Goal: Use online tool/utility: Utilize a website feature to perform a specific function

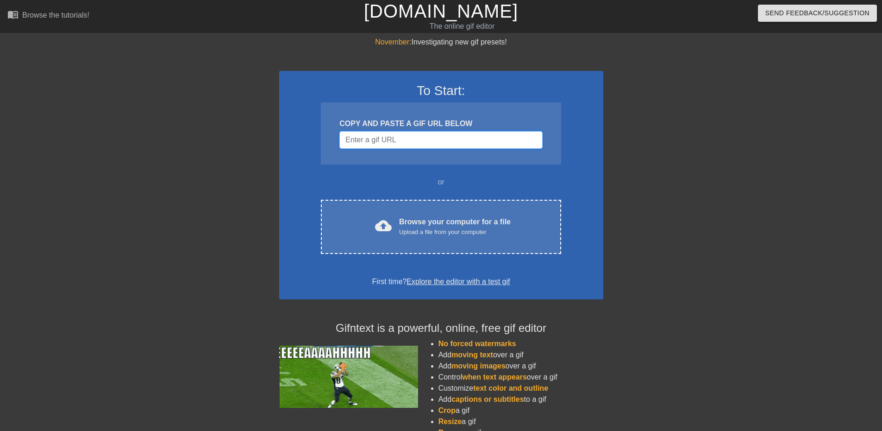
click at [407, 144] on input "Username" at bounding box center [440, 140] width 203 height 18
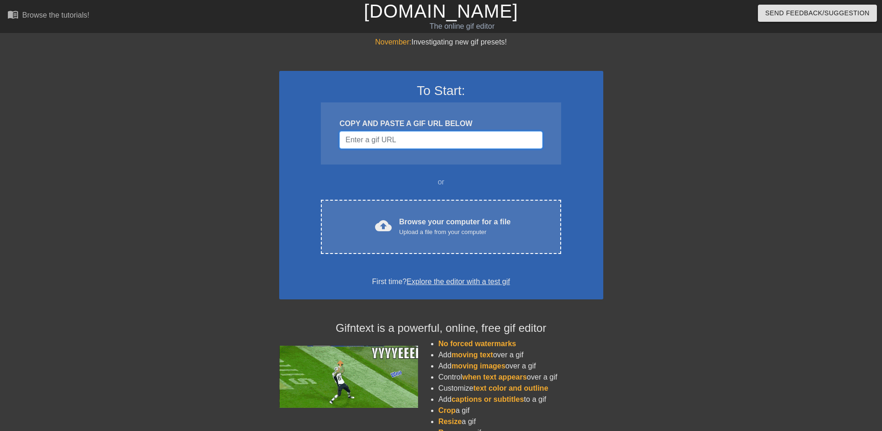
click at [444, 135] on input "Username" at bounding box center [440, 140] width 203 height 18
paste input "[URL][DOMAIN_NAME]"
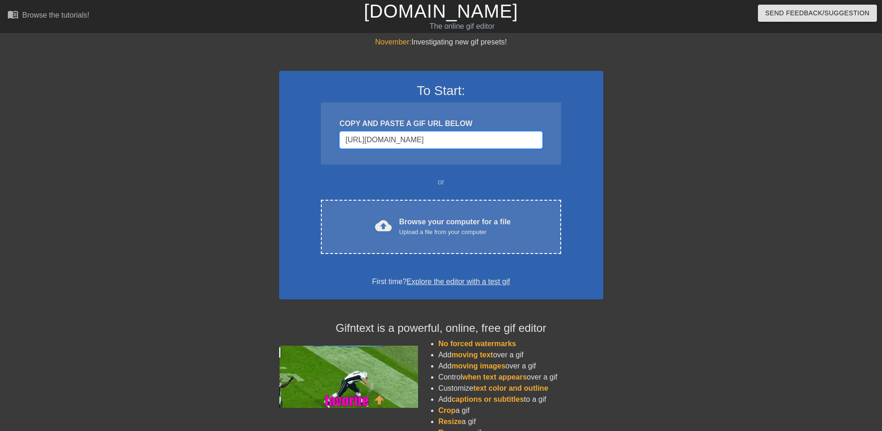
scroll to position [0, 8]
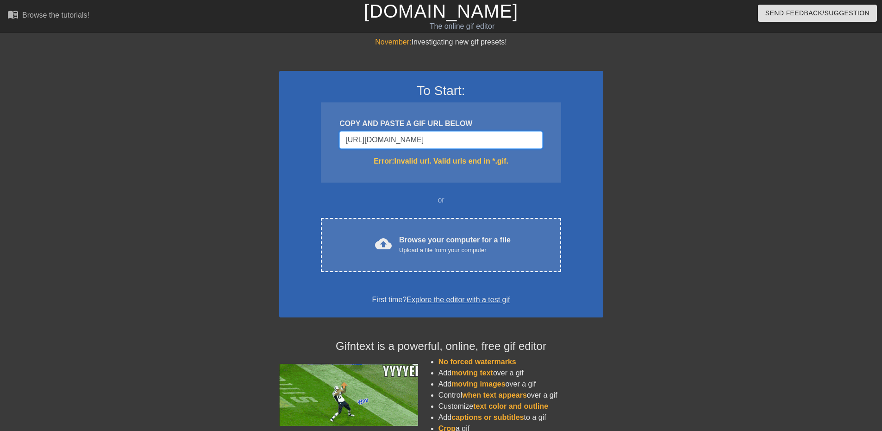
type input "[URL][DOMAIN_NAME]"
click at [464, 138] on input "[URL][DOMAIN_NAME]" at bounding box center [440, 140] width 203 height 18
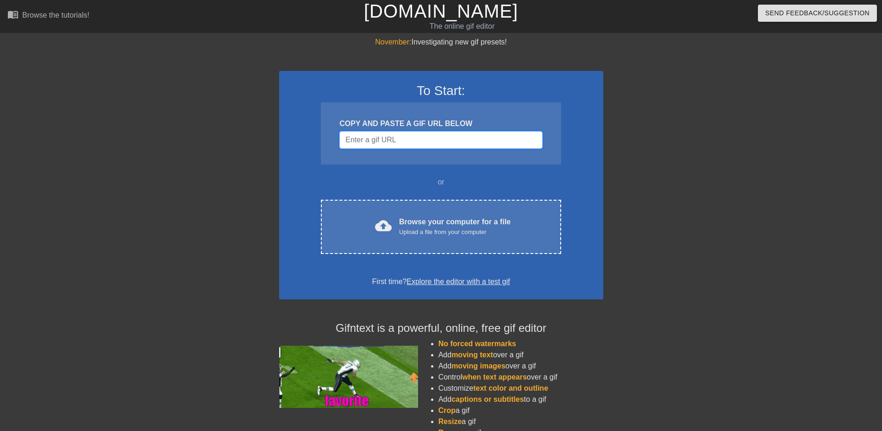
click at [425, 140] on input "Username" at bounding box center [440, 140] width 203 height 18
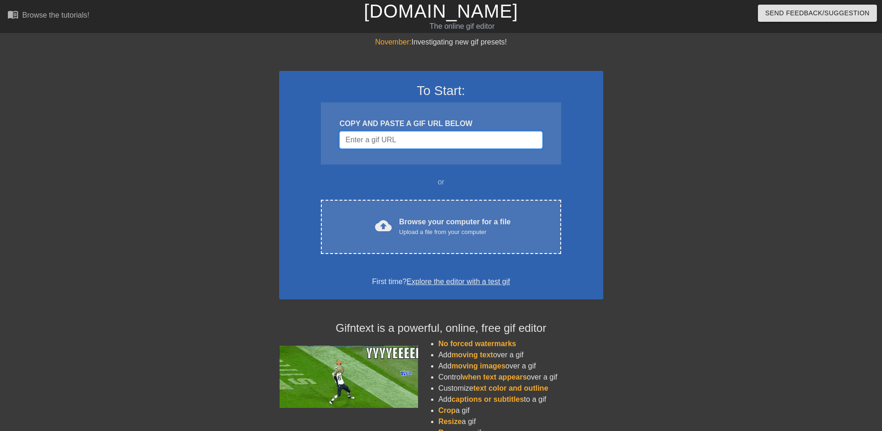
paste input "Username"
click at [416, 140] on input "Username" at bounding box center [440, 140] width 203 height 18
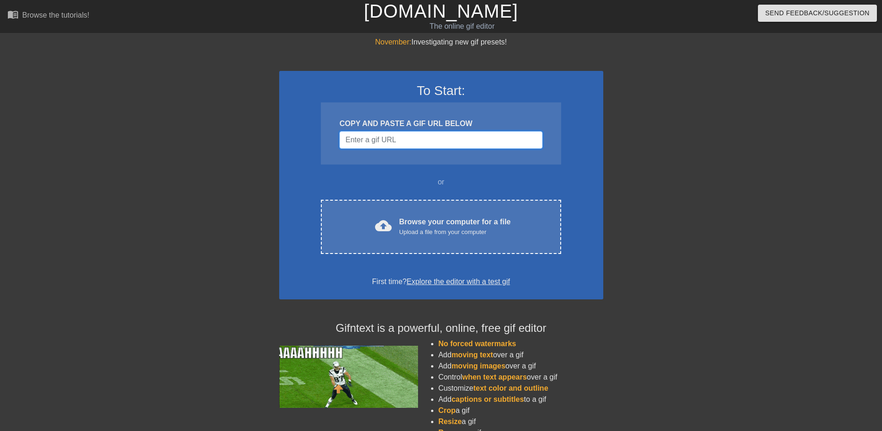
click at [416, 140] on input "Username" at bounding box center [440, 140] width 203 height 18
click at [424, 138] on input "Username" at bounding box center [440, 140] width 203 height 18
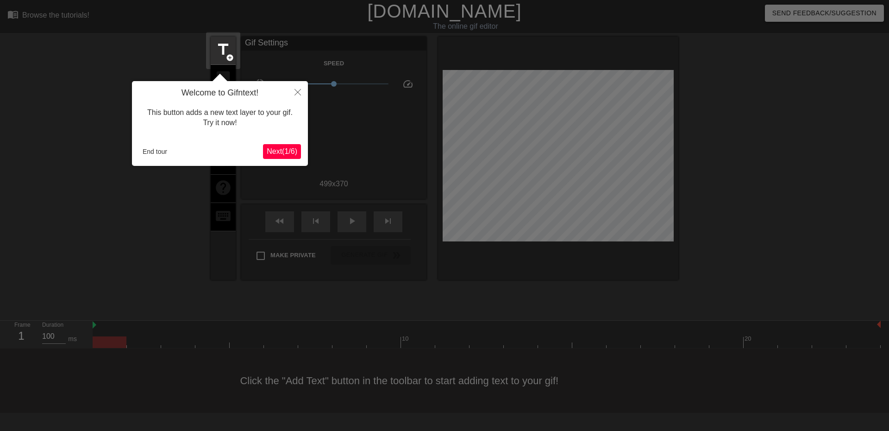
click at [286, 148] on span "Next ( 1 / 6 )" at bounding box center [282, 151] width 31 height 8
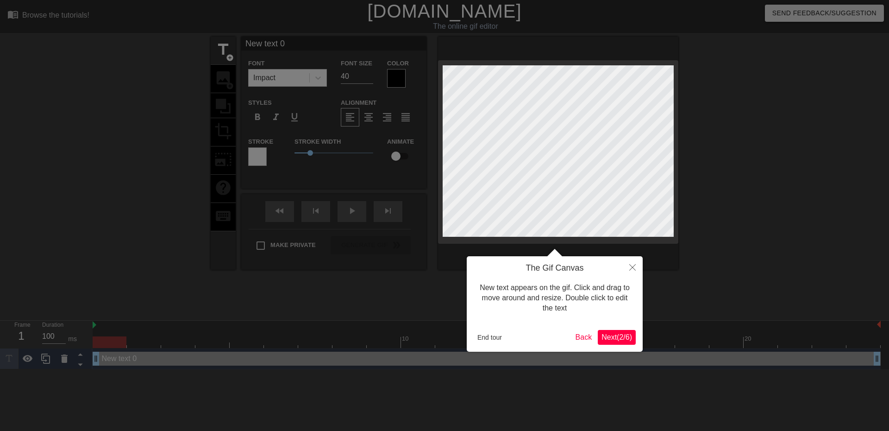
click at [622, 340] on span "Next ( 2 / 6 )" at bounding box center [616, 337] width 31 height 8
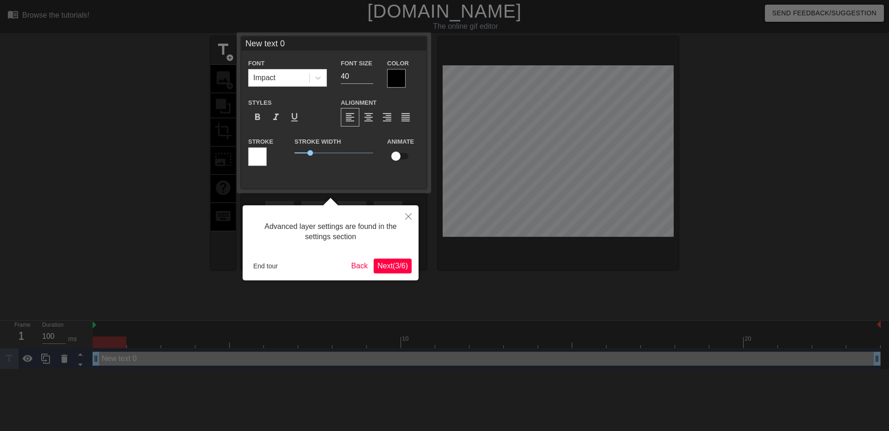
click at [387, 266] on span "Next ( 3 / 6 )" at bounding box center [392, 266] width 31 height 8
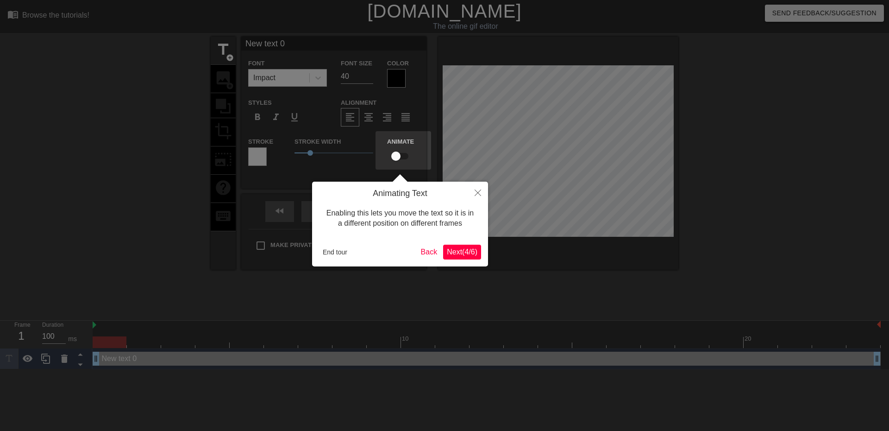
click at [455, 253] on span "Next ( 4 / 6 )" at bounding box center [462, 252] width 31 height 8
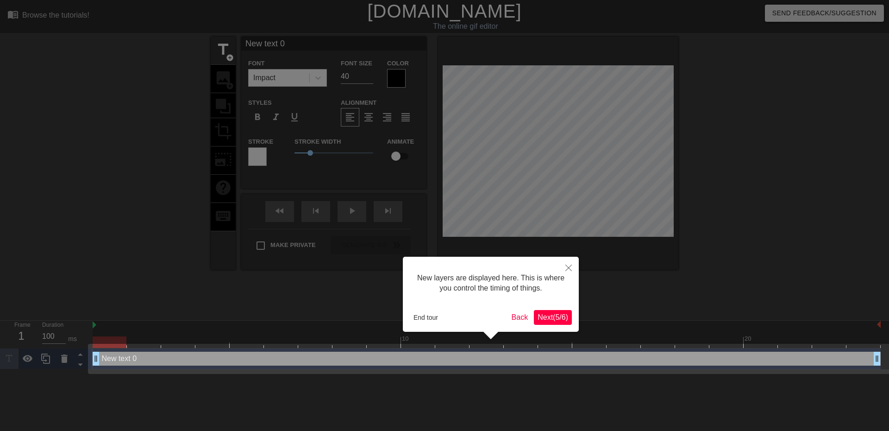
click at [556, 315] on span "Next ( 5 / 6 )" at bounding box center [552, 317] width 31 height 8
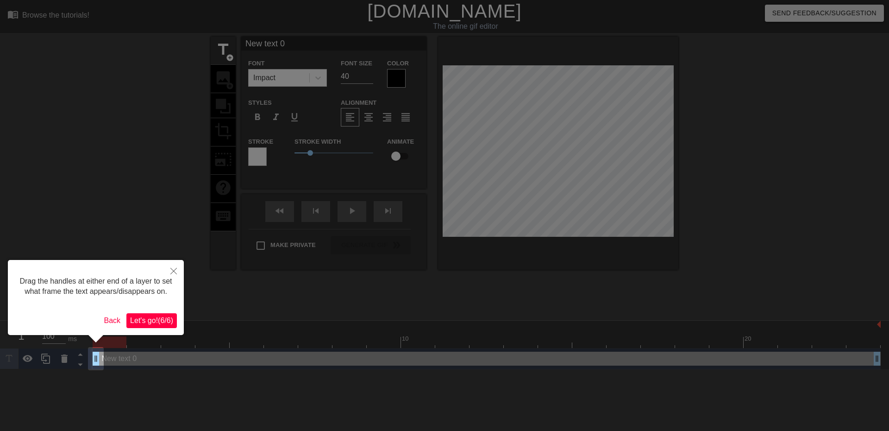
click at [145, 321] on span "Let's go! ( 6 / 6 )" at bounding box center [151, 320] width 43 height 8
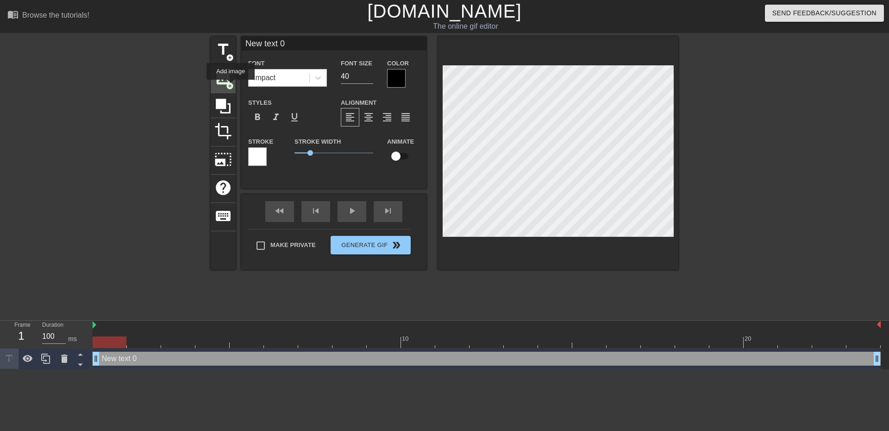
click at [231, 86] on span "add_circle" at bounding box center [230, 86] width 8 height 8
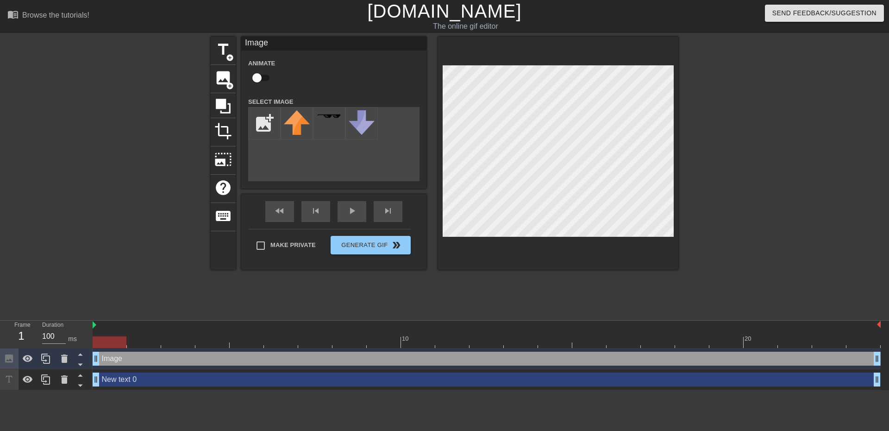
click at [287, 44] on div "Image" at bounding box center [333, 44] width 185 height 14
click at [265, 44] on div "Image" at bounding box center [333, 44] width 185 height 14
click at [265, 75] on input "checkbox" at bounding box center [257, 78] width 53 height 18
click at [266, 75] on input "checkbox" at bounding box center [265, 78] width 53 height 18
checkbox input "false"
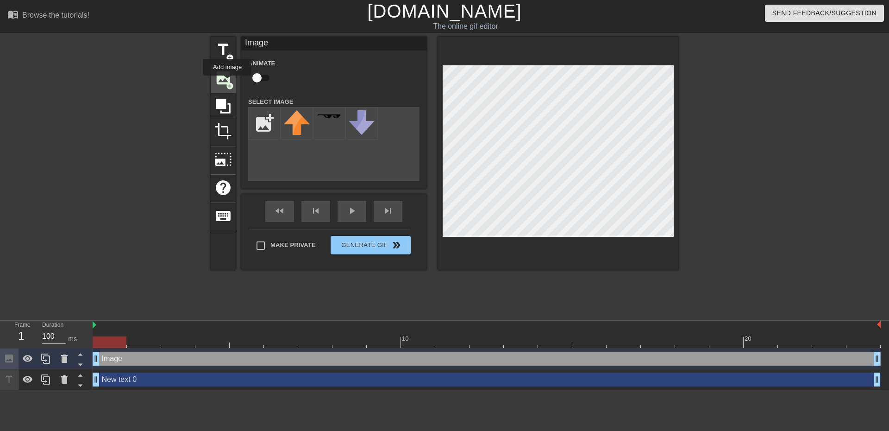
click at [227, 82] on span "add_circle" at bounding box center [230, 86] width 8 height 8
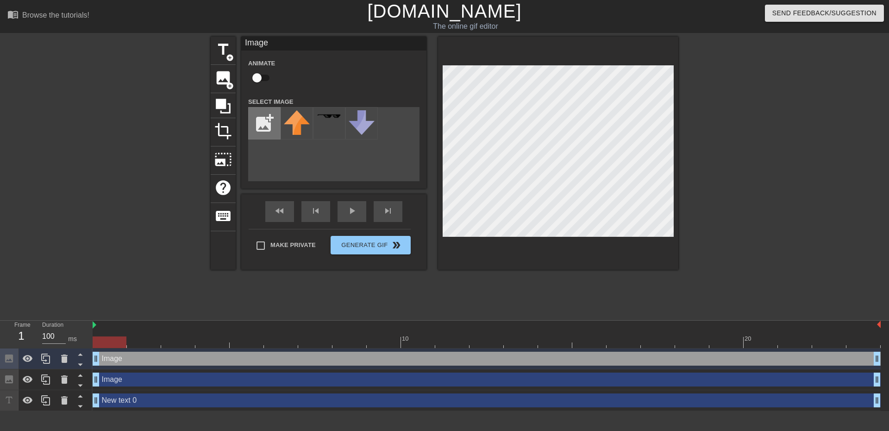
click at [270, 126] on input "file" at bounding box center [264, 122] width 31 height 31
click at [253, 125] on input "file" at bounding box center [264, 122] width 31 height 31
type input "C:\fakepath\You Miss 100% OF THE SHOTS YOU DON'T TAKE. [PERSON_NAME] -[PERSON_N…"
click at [285, 129] on div at bounding box center [297, 123] width 32 height 32
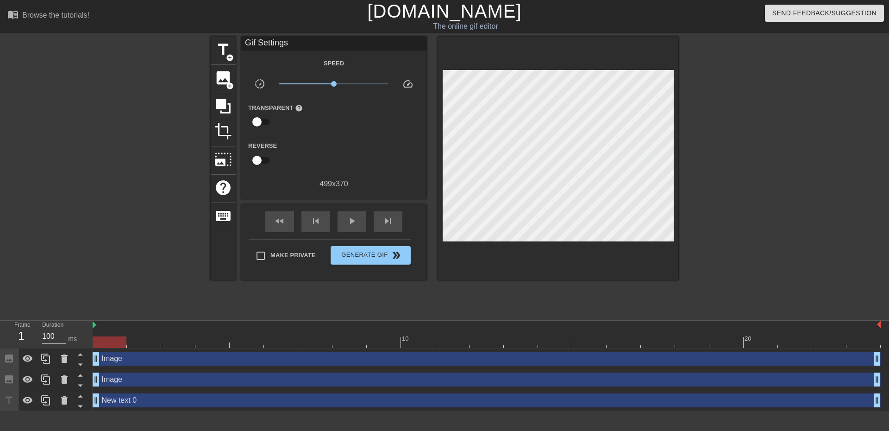
click at [711, 199] on div at bounding box center [758, 176] width 139 height 278
click at [229, 74] on span "image" at bounding box center [223, 78] width 18 height 18
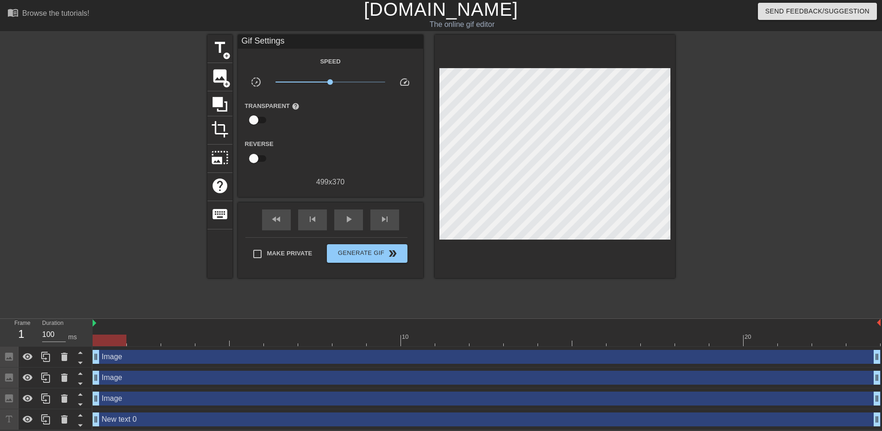
scroll to position [3, 0]
click at [62, 353] on icon at bounding box center [64, 356] width 6 height 8
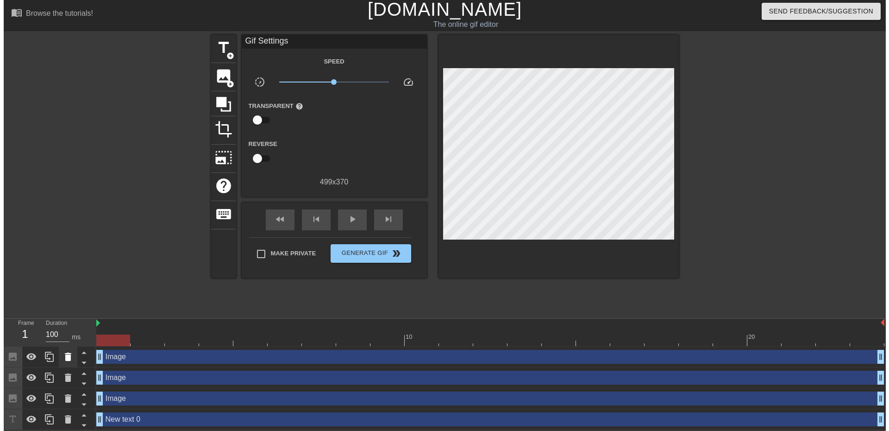
scroll to position [0, 0]
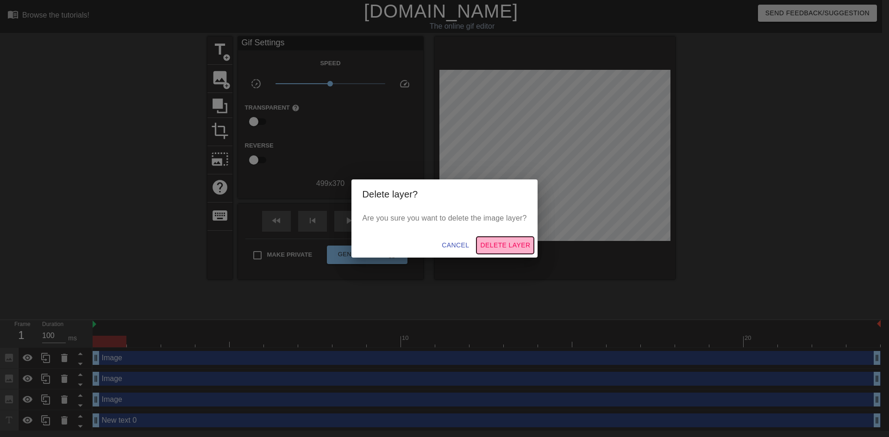
click at [510, 250] on span "Delete Layer" at bounding box center [505, 246] width 50 height 12
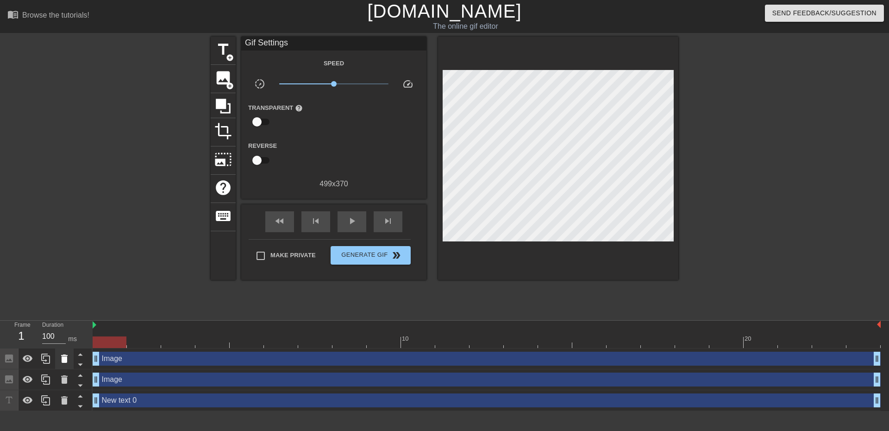
click at [68, 361] on icon at bounding box center [64, 358] width 11 height 11
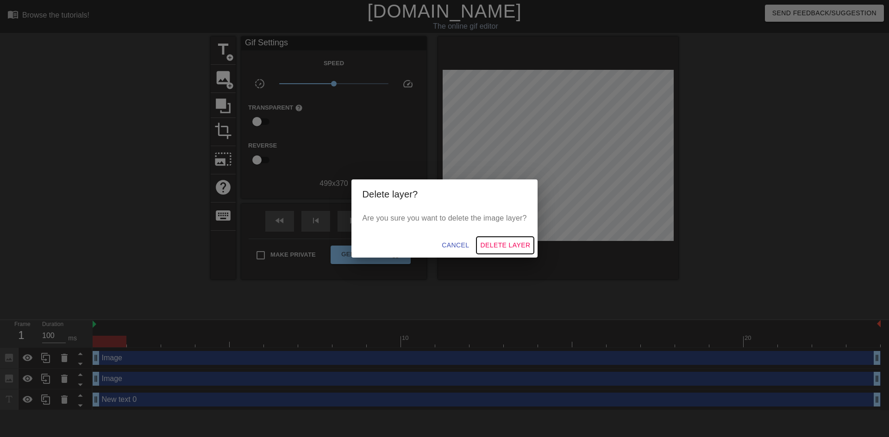
click at [505, 241] on span "Delete Layer" at bounding box center [505, 246] width 50 height 12
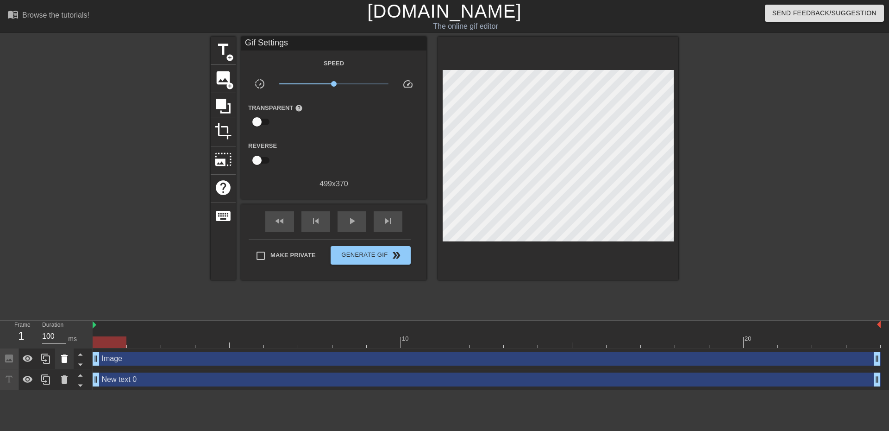
click at [68, 361] on icon at bounding box center [64, 358] width 11 height 11
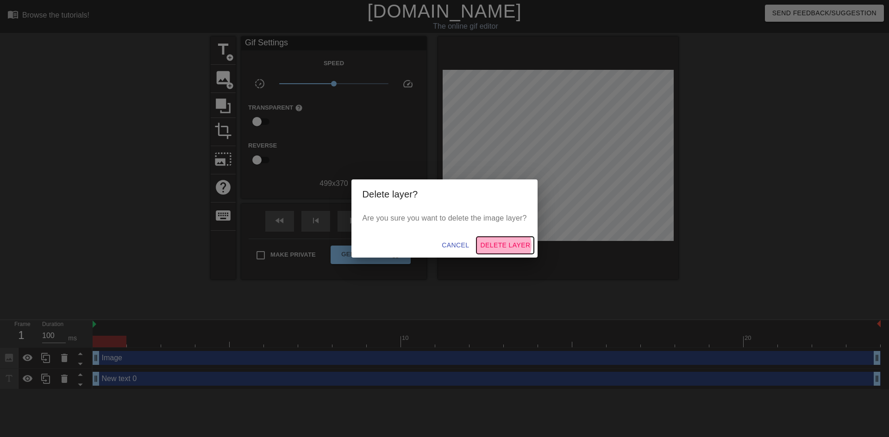
click at [506, 245] on span "Delete Layer" at bounding box center [505, 246] width 50 height 12
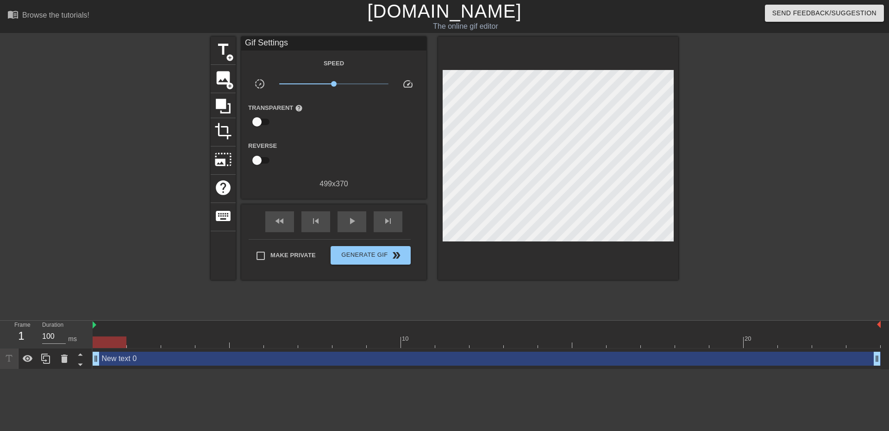
click at [789, 181] on div at bounding box center [758, 176] width 139 height 278
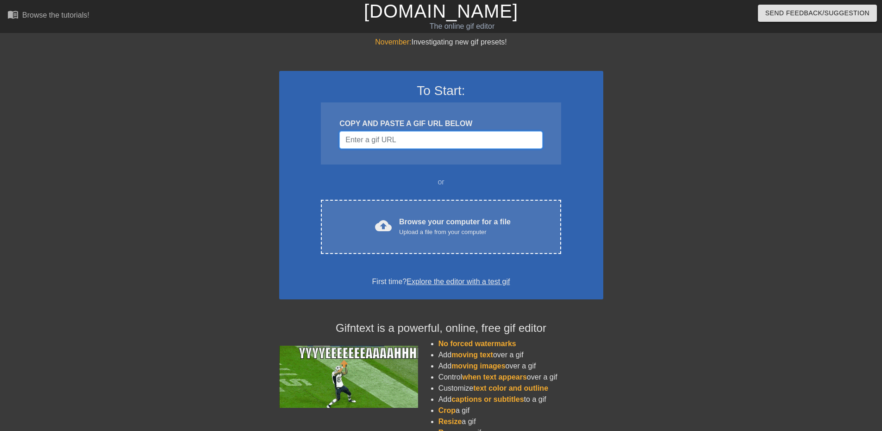
click at [478, 137] on input "Username" at bounding box center [440, 140] width 203 height 18
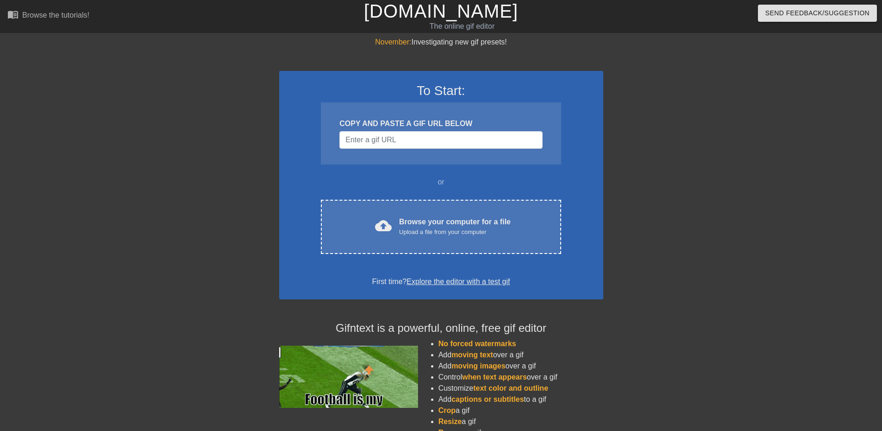
click at [416, 152] on div "COPY AND PASTE A GIF URL BELOW" at bounding box center [441, 133] width 240 height 62
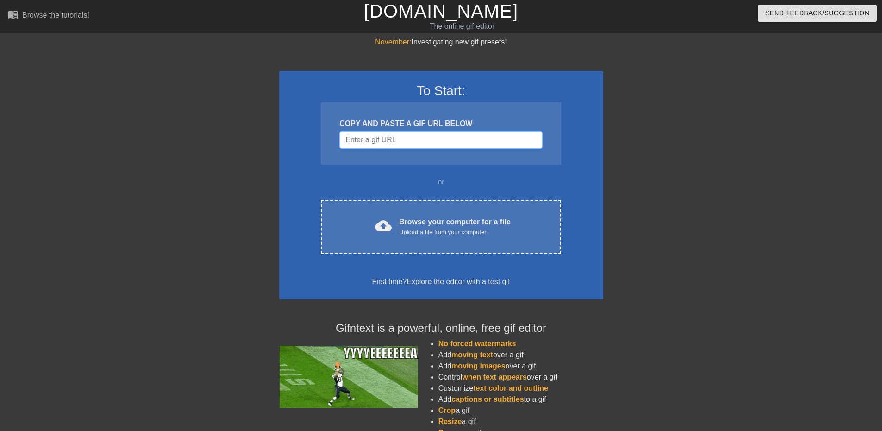
click at [418, 138] on input "Username" at bounding box center [440, 140] width 203 height 18
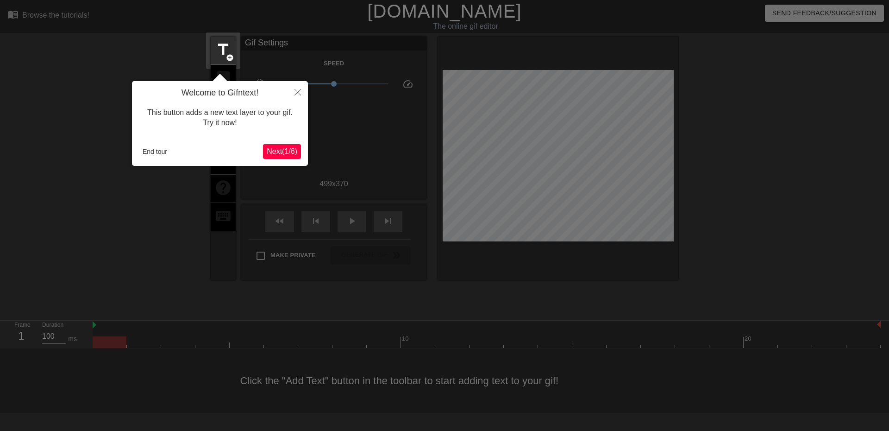
click at [278, 145] on button "Next ( 1 / 6 )" at bounding box center [282, 151] width 38 height 15
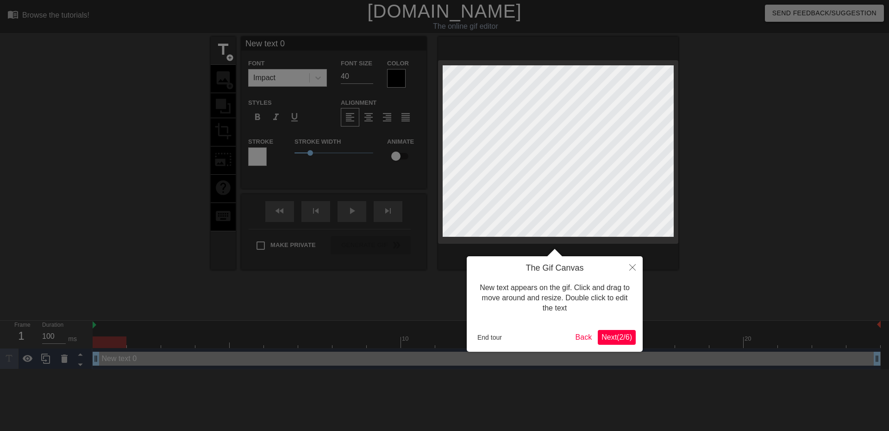
click at [610, 334] on span "Next ( 2 / 6 )" at bounding box center [616, 337] width 31 height 8
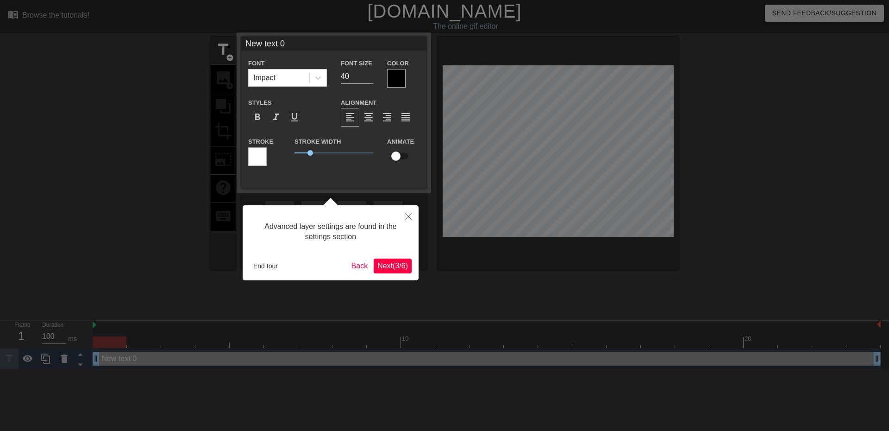
click at [399, 267] on span "Next ( 3 / 6 )" at bounding box center [392, 266] width 31 height 8
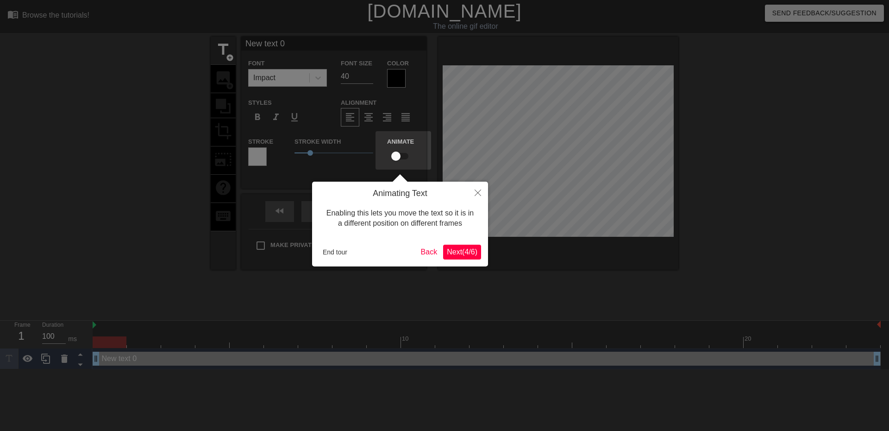
click at [475, 250] on span "Next ( 4 / 6 )" at bounding box center [462, 252] width 31 height 8
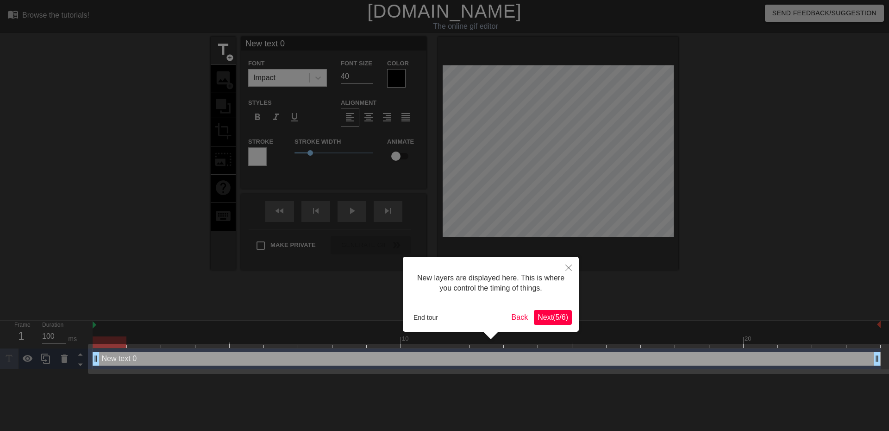
click at [543, 314] on button "Next ( 5 / 6 )" at bounding box center [553, 317] width 38 height 15
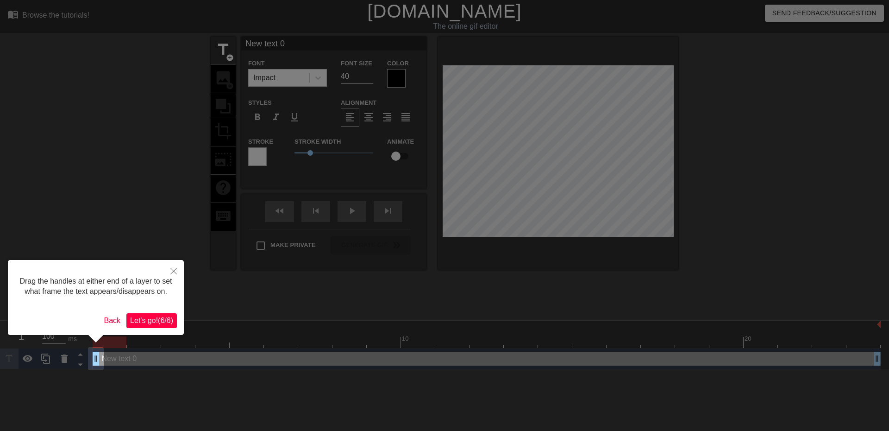
click at [146, 320] on span "Let's go! ( 6 / 6 )" at bounding box center [151, 320] width 43 height 8
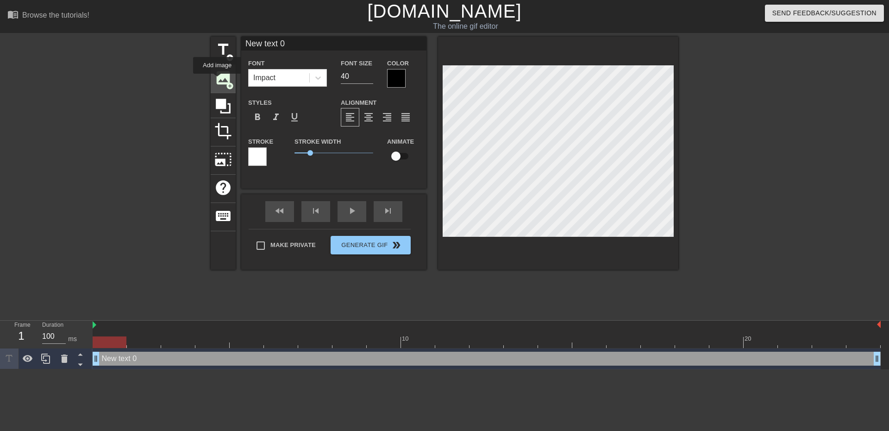
click at [217, 80] on span "image" at bounding box center [223, 78] width 18 height 18
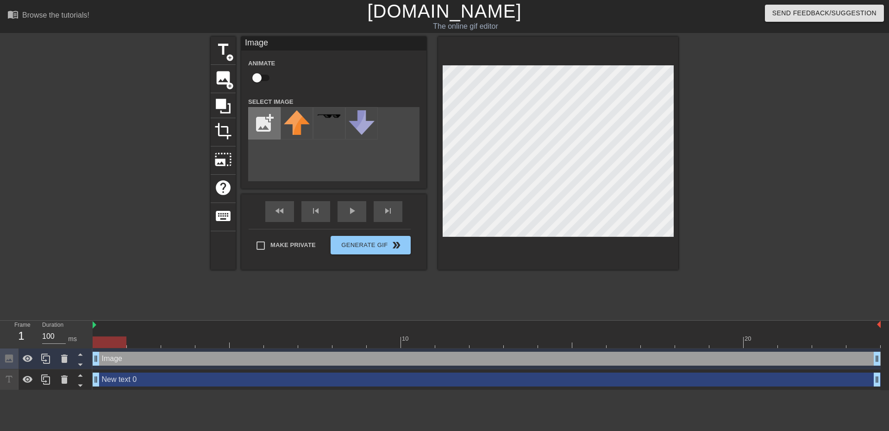
click at [262, 131] on input "file" at bounding box center [264, 122] width 31 height 31
type input "C:\fakepath\You Miss 100% OF THE SHOTS YOU DON'T TAKE. [PERSON_NAME] -[PERSON_N…"
click at [288, 121] on div at bounding box center [297, 123] width 32 height 32
